Goal: Ask a question

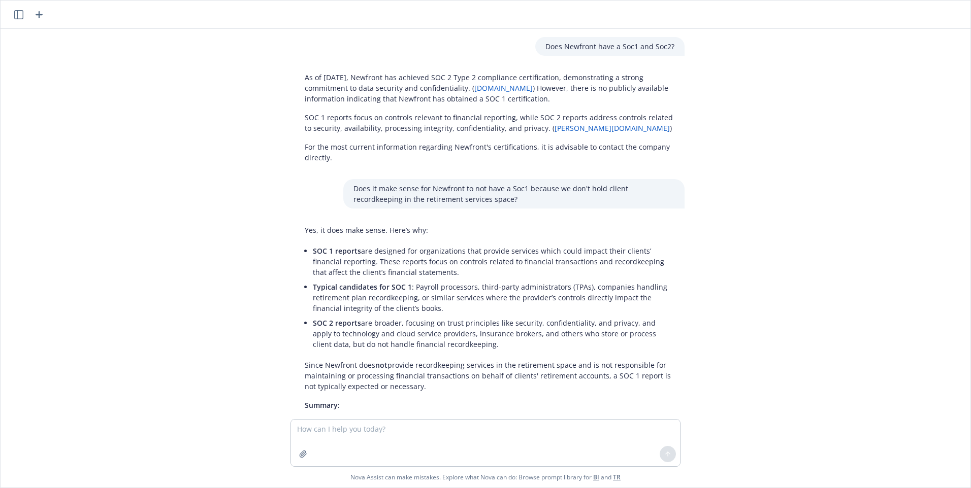
scroll to position [97, 0]
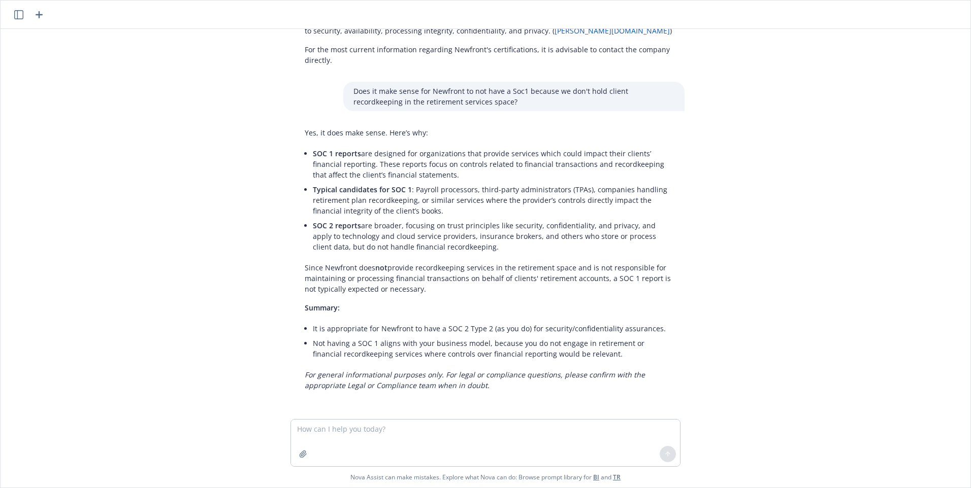
click at [42, 16] on icon "button" at bounding box center [39, 15] width 12 height 12
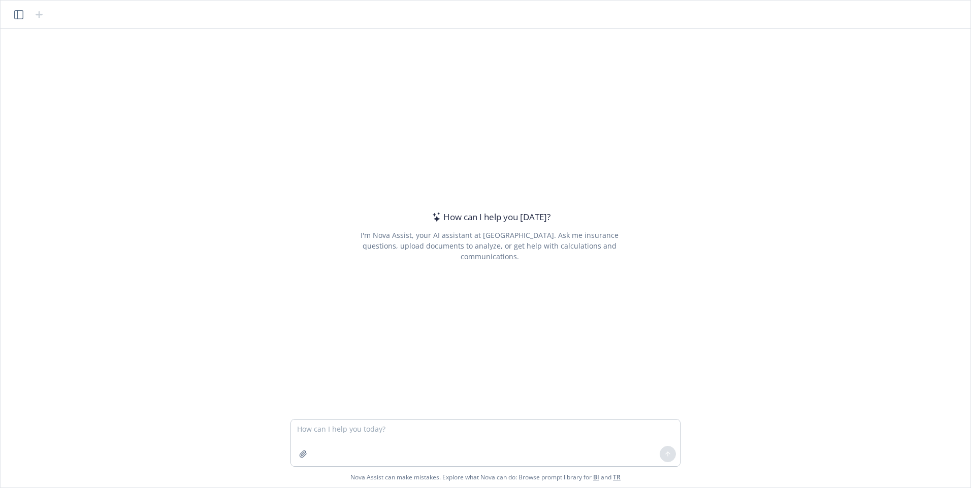
click at [349, 430] on textarea at bounding box center [485, 443] width 389 height 47
type textarea "Is it ok to pay participant education expenses from the forfeiture account of a…"
